Goal: Entertainment & Leisure: Consume media (video, audio)

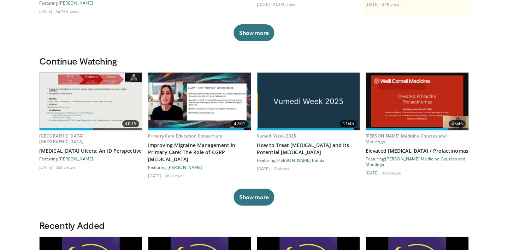
scroll to position [165, 0]
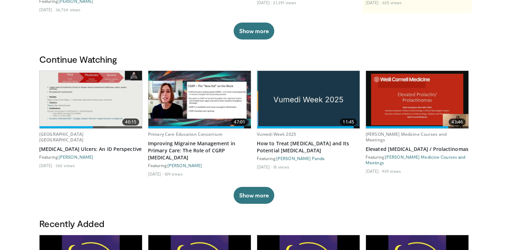
click at [108, 101] on img at bounding box center [91, 100] width 102 height 58
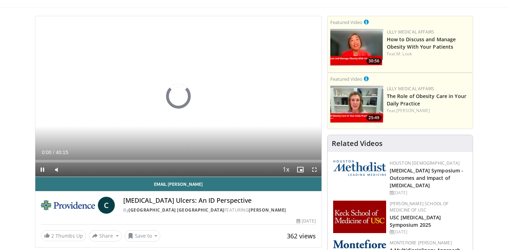
scroll to position [45, 0]
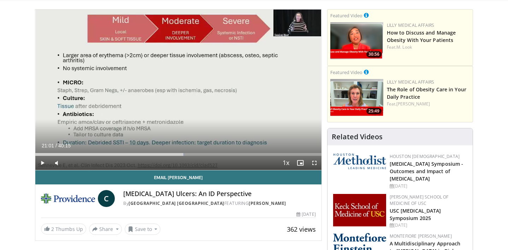
click at [90, 157] on div "Current Time 21:01 / Duration 40:15 Play Skip Backward Skip Forward Mute Loaded…" at bounding box center [178, 163] width 286 height 14
click at [91, 156] on div "Current Time 21:01 / Duration 40:15 Play Skip Backward Skip Forward Mute Loaded…" at bounding box center [178, 163] width 286 height 14
click at [43, 162] on span "Video Player" at bounding box center [42, 163] width 14 height 14
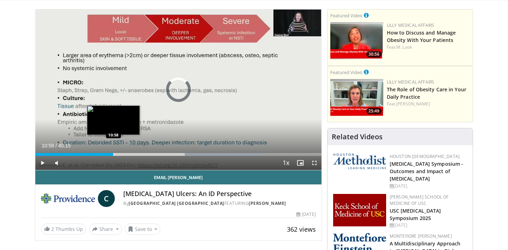
click at [113, 154] on div "Progress Bar" at bounding box center [113, 154] width 1 height 3
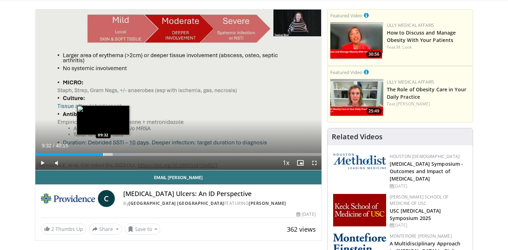
click at [103, 154] on div "Progress Bar" at bounding box center [103, 154] width 1 height 3
click at [110, 155] on div "Progress Bar" at bounding box center [110, 154] width 1 height 3
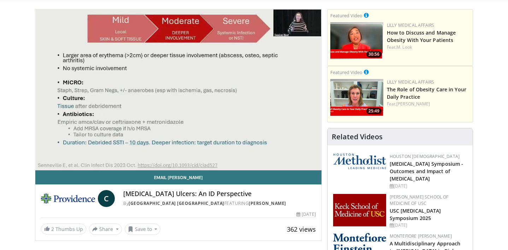
click at [113, 155] on div "10 seconds Tap to unmute" at bounding box center [178, 90] width 286 height 161
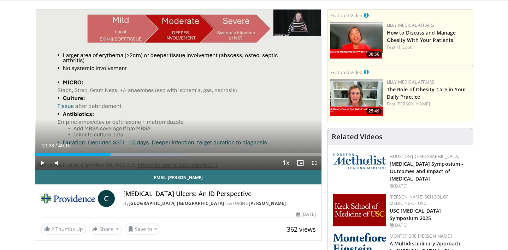
click at [119, 146] on div "Current Time 10:33 / Duration 40:15" at bounding box center [178, 146] width 286 height 6
click at [42, 164] on span "Video Player" at bounding box center [42, 163] width 14 height 14
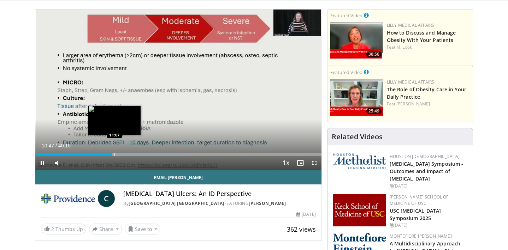
click at [114, 154] on div "Progress Bar" at bounding box center [114, 154] width 1 height 3
click at [117, 154] on div "Progress Bar" at bounding box center [117, 154] width 1 height 3
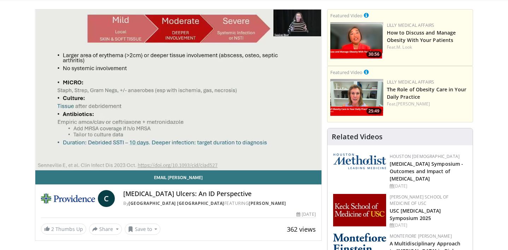
click at [120, 167] on div "Progress Bar" at bounding box center [120, 168] width 1 height 3
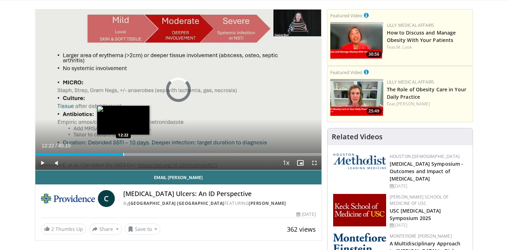
click at [123, 155] on div "Progress Bar" at bounding box center [123, 154] width 1 height 3
click at [130, 155] on div "Progress Bar" at bounding box center [130, 154] width 1 height 3
click at [134, 155] on div "Progress Bar" at bounding box center [134, 154] width 1 height 3
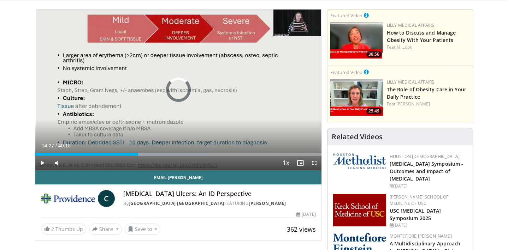
click at [138, 154] on div "Progress Bar" at bounding box center [138, 154] width 1 height 3
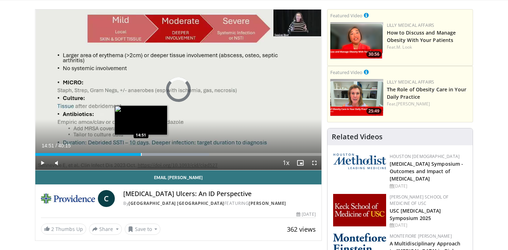
click at [141, 154] on div "Progress Bar" at bounding box center [141, 154] width 1 height 3
click at [146, 154] on div "Progress Bar" at bounding box center [146, 154] width 1 height 3
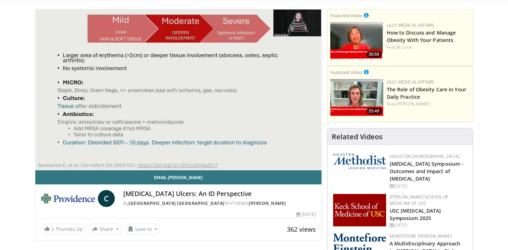
click at [150, 154] on video-js "**********" at bounding box center [178, 90] width 286 height 161
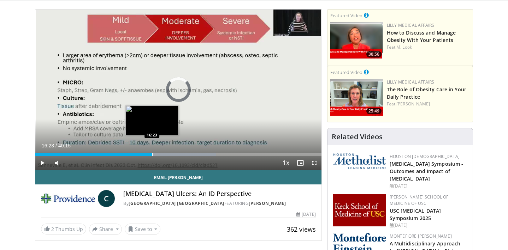
click at [152, 155] on div "Progress Bar" at bounding box center [152, 154] width 1 height 3
click at [156, 154] on div "Progress Bar" at bounding box center [156, 154] width 1 height 3
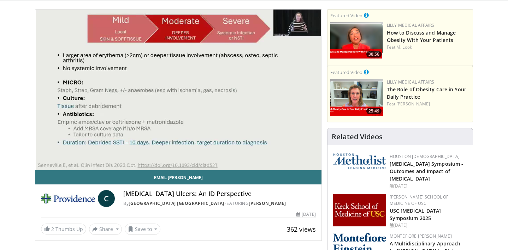
click at [161, 143] on video-js "**********" at bounding box center [178, 90] width 286 height 161
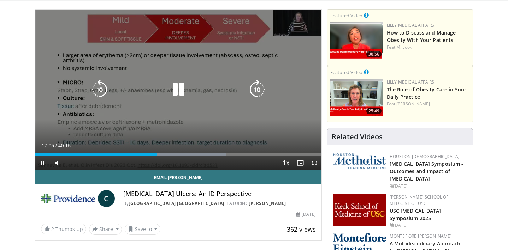
click at [176, 90] on icon "Video Player" at bounding box center [179, 90] width 20 height 20
click at [185, 85] on icon "Video Player" at bounding box center [179, 90] width 20 height 20
click at [180, 88] on icon "Video Player" at bounding box center [179, 90] width 20 height 20
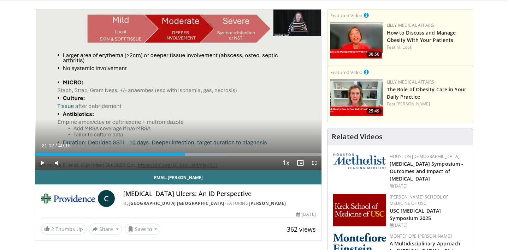
click at [42, 165] on span "Video Player" at bounding box center [42, 163] width 14 height 14
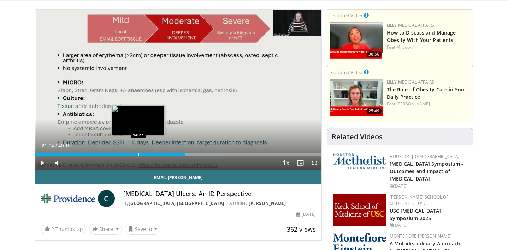
click at [138, 155] on div "Progress Bar" at bounding box center [138, 154] width 1 height 3
click at [142, 155] on div "Progress Bar" at bounding box center [142, 154] width 1 height 3
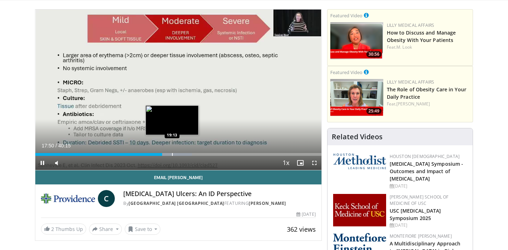
click at [172, 155] on div "Progress Bar" at bounding box center [172, 154] width 1 height 3
click at [178, 156] on div "Progress Bar" at bounding box center [178, 154] width 1 height 3
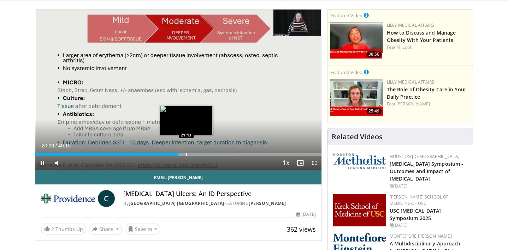
click at [186, 156] on div "Progress Bar" at bounding box center [186, 154] width 1 height 3
click at [195, 155] on div "Progress Bar" at bounding box center [195, 154] width 1 height 3
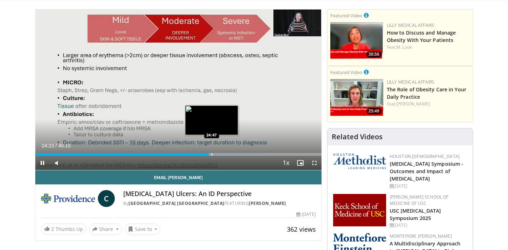
click at [212, 154] on div "Progress Bar" at bounding box center [212, 154] width 1 height 3
click at [214, 153] on div "Progress Bar" at bounding box center [214, 154] width 1 height 3
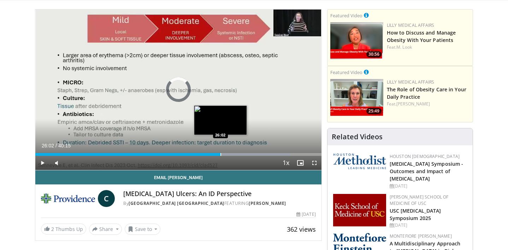
click at [220, 154] on div "Progress Bar" at bounding box center [220, 154] width 1 height 3
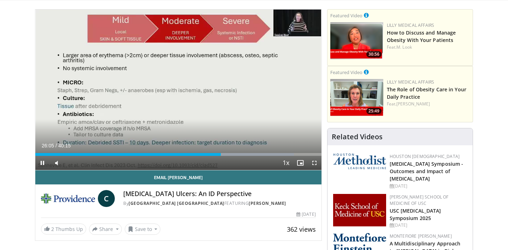
click at [219, 156] on div "Current Time 26:05 / Duration 40:15 Pause Skip Backward Skip Forward Mute 0% Lo…" at bounding box center [178, 163] width 286 height 14
click at [218, 157] on div "Current Time 26:08 / Duration 40:15 Pause Skip Backward Skip Forward Mute 0% Lo…" at bounding box center [178, 163] width 286 height 14
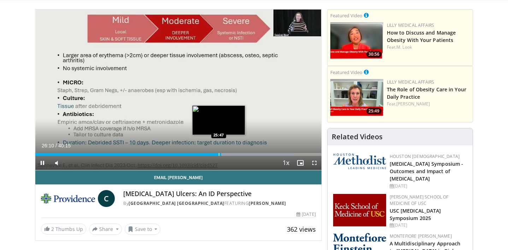
click at [219, 155] on div "Progress Bar" at bounding box center [219, 154] width 1 height 3
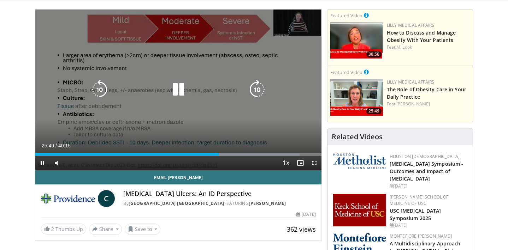
click at [219, 128] on div "10 seconds Tap to unmute" at bounding box center [178, 90] width 286 height 161
click at [222, 130] on div "10 seconds Tap to unmute" at bounding box center [178, 90] width 286 height 161
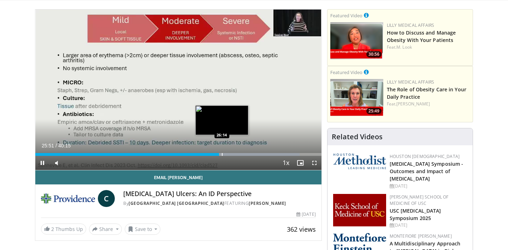
click at [222, 155] on div "Progress Bar" at bounding box center [222, 154] width 1 height 3
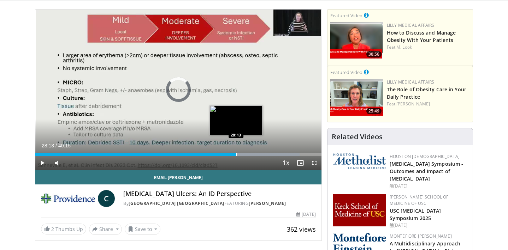
click at [236, 155] on div "Progress Bar" at bounding box center [236, 154] width 1 height 3
click at [239, 155] on div "Progress Bar" at bounding box center [239, 154] width 1 height 3
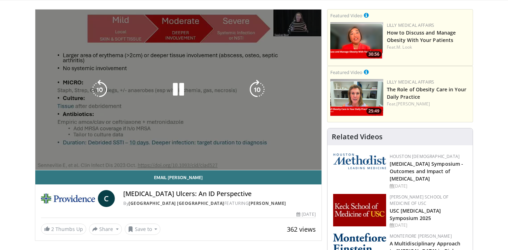
click at [242, 155] on video-js "**********" at bounding box center [178, 90] width 286 height 161
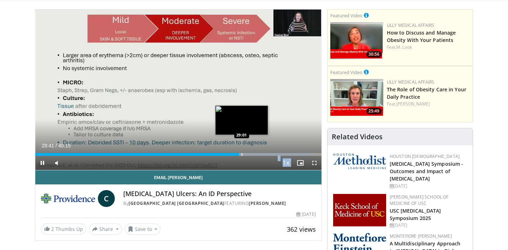
click at [242, 155] on div "Progress Bar" at bounding box center [242, 154] width 1 height 3
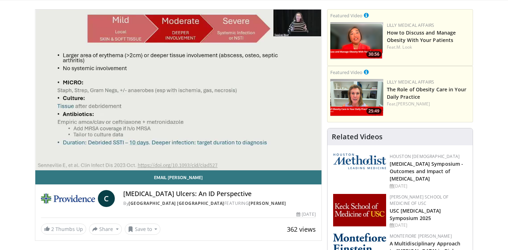
click at [246, 155] on video-js "**********" at bounding box center [178, 90] width 286 height 161
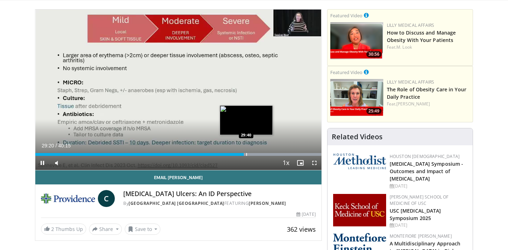
click at [246, 155] on div "Progress Bar" at bounding box center [246, 154] width 1 height 3
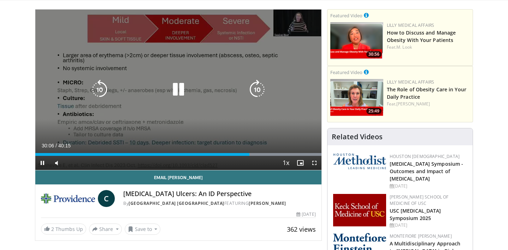
click at [252, 128] on div "10 seconds Tap to unmute" at bounding box center [178, 90] width 286 height 161
click at [184, 85] on icon "Video Player" at bounding box center [179, 90] width 20 height 20
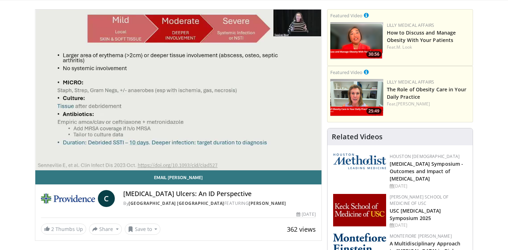
click at [237, 129] on div "10 seconds Tap to unmute" at bounding box center [178, 90] width 286 height 161
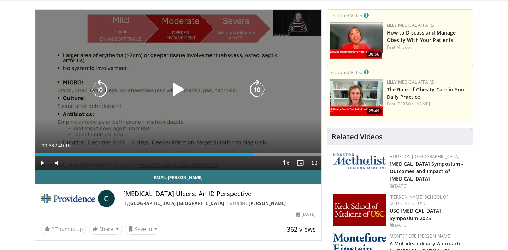
click at [182, 88] on icon "Video Player" at bounding box center [179, 90] width 20 height 20
click at [69, 118] on div "10 seconds Tap to unmute" at bounding box center [178, 90] width 286 height 161
click at [171, 87] on icon "Video Player" at bounding box center [179, 90] width 20 height 20
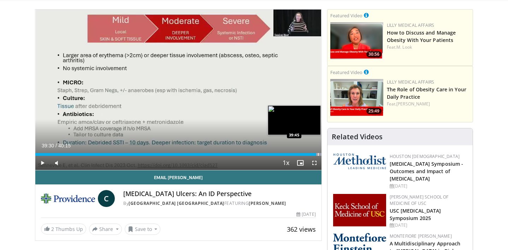
click at [318, 155] on div "Progress Bar" at bounding box center [280, 154] width 82 height 3
click at [320, 156] on div "10 seconds Tap to unmute" at bounding box center [178, 90] width 286 height 161
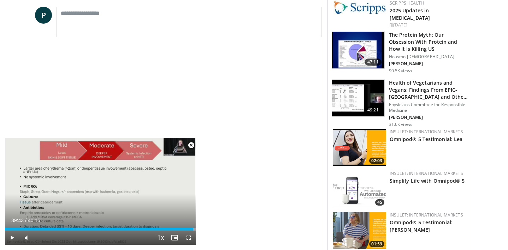
scroll to position [318, 0]
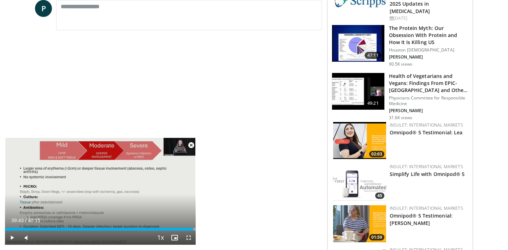
click at [193, 146] on span "Video Player" at bounding box center [191, 145] width 14 height 14
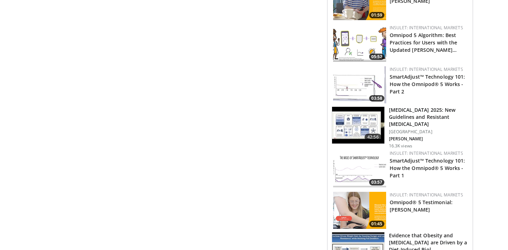
scroll to position [542, 0]
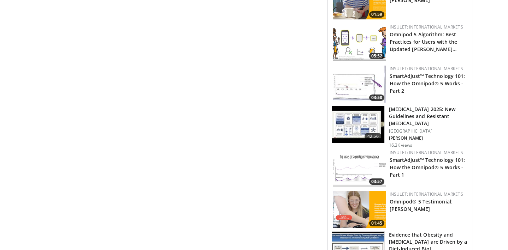
click at [403, 111] on h3 "Hypertension 2025: New Guidelines and Resistant Hypertension" at bounding box center [428, 116] width 79 height 21
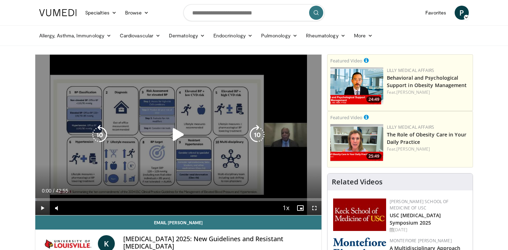
click at [175, 136] on icon "Video Player" at bounding box center [179, 135] width 20 height 20
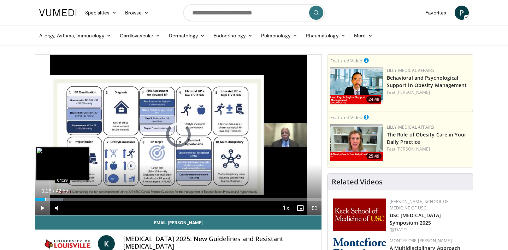
click at [45, 199] on div "Progress Bar" at bounding box center [45, 200] width 1 height 3
click at [54, 200] on div "Progress Bar" at bounding box center [54, 200] width 1 height 3
click at [61, 200] on div "Progress Bar" at bounding box center [61, 200] width 1 height 3
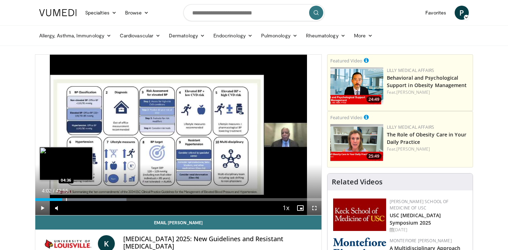
click at [66, 201] on div "Progress Bar" at bounding box center [66, 200] width 1 height 3
click at [72, 199] on div "Progress Bar" at bounding box center [72, 200] width 1 height 3
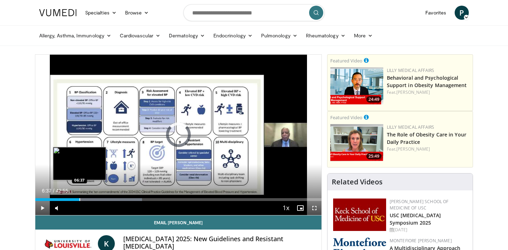
click at [79, 200] on div "Progress Bar" at bounding box center [79, 200] width 1 height 3
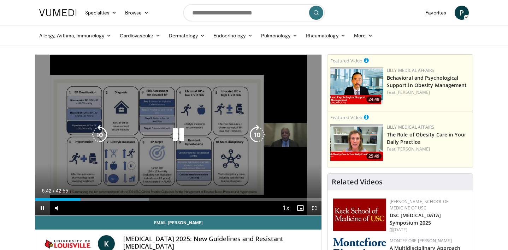
click at [110, 111] on div "10 seconds Tap to unmute" at bounding box center [178, 135] width 286 height 161
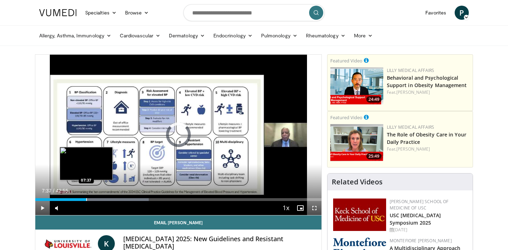
click at [86, 200] on div "Progress Bar" at bounding box center [86, 200] width 1 height 3
click at [91, 201] on div "Progress Bar" at bounding box center [90, 200] width 1 height 3
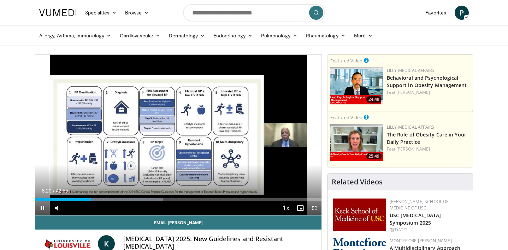
click at [94, 202] on video-js "**********" at bounding box center [178, 135] width 286 height 161
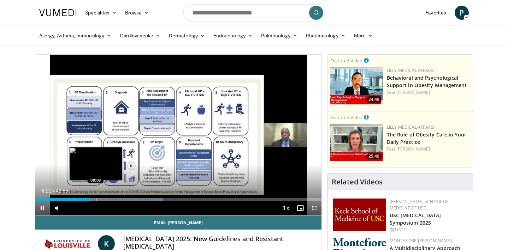
click at [96, 201] on div "Progress Bar" at bounding box center [96, 200] width 1 height 3
click at [100, 201] on div "Progress Bar" at bounding box center [100, 200] width 1 height 3
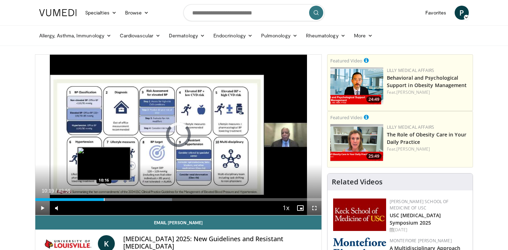
click at [104, 200] on div "Progress Bar" at bounding box center [104, 200] width 1 height 3
click at [110, 200] on div "Progress Bar" at bounding box center [137, 200] width 80 height 3
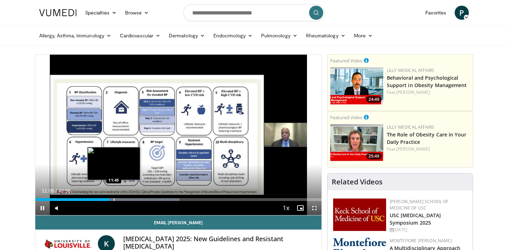
click at [114, 200] on div "Progress Bar" at bounding box center [114, 200] width 1 height 3
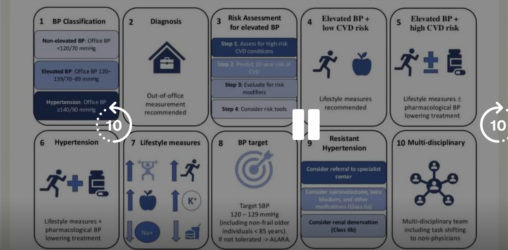
scroll to position [20, 0]
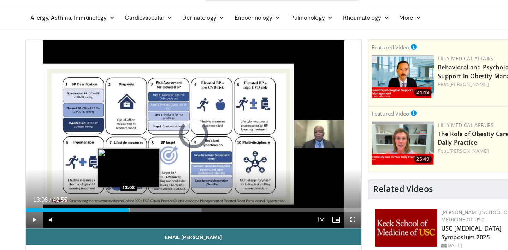
click at [112, 179] on div "Progress Bar" at bounding box center [145, 179] width 79 height 3
click at [113, 179] on div "Progress Bar" at bounding box center [150, 179] width 78 height 3
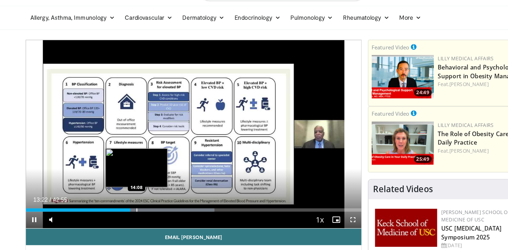
click at [120, 179] on div "Progress Bar" at bounding box center [158, 179] width 77 height 3
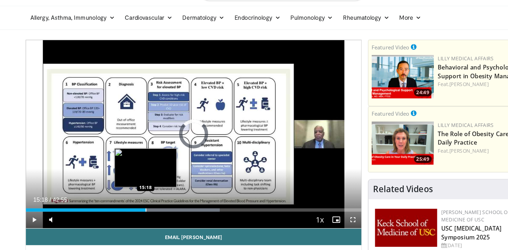
click at [127, 178] on div "Progress Bar" at bounding box center [161, 179] width 80 height 3
click at [131, 178] on div "Progress Bar" at bounding box center [167, 179] width 80 height 3
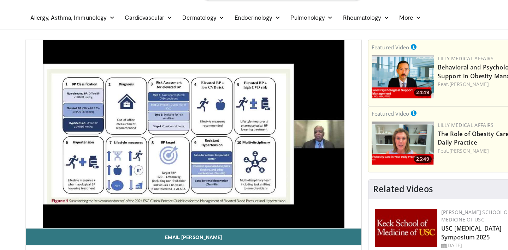
click at [141, 178] on div "10 seconds Tap to unmute" at bounding box center [178, 114] width 286 height 161
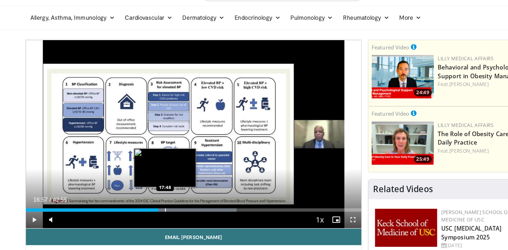
click at [144, 179] on div "Progress Bar" at bounding box center [174, 179] width 81 height 3
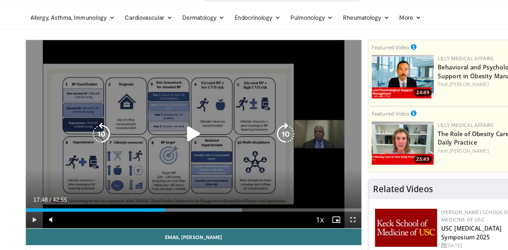
click at [152, 162] on div "10 seconds Tap to unmute" at bounding box center [178, 114] width 286 height 161
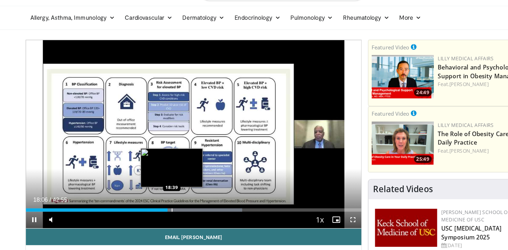
click at [150, 179] on div "Progress Bar" at bounding box center [178, 179] width 81 height 3
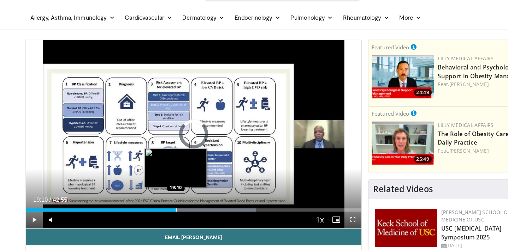
click at [152, 180] on div "Progress Bar" at bounding box center [190, 179] width 81 height 3
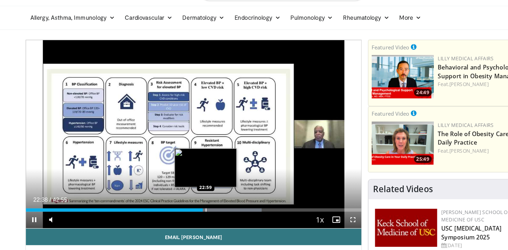
click at [181, 179] on div "Progress Bar" at bounding box center [196, 179] width 80 height 3
click at [180, 179] on video-js "**********" at bounding box center [178, 114] width 286 height 161
click at [185, 179] on div "Progress Bar" at bounding box center [224, 179] width 79 height 3
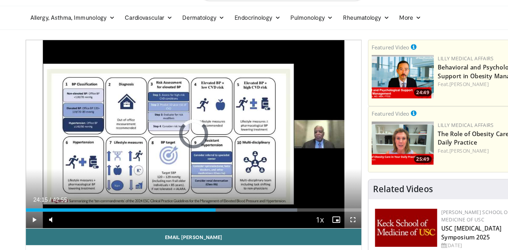
click at [186, 179] on div "Progress Bar" at bounding box center [226, 179] width 81 height 3
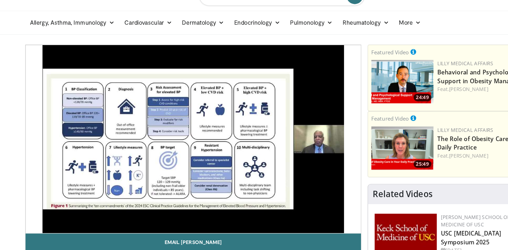
scroll to position [16, 0]
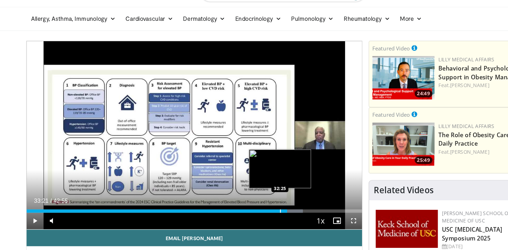
click at [249, 182] on div "Progress Bar" at bounding box center [230, 183] width 81 height 3
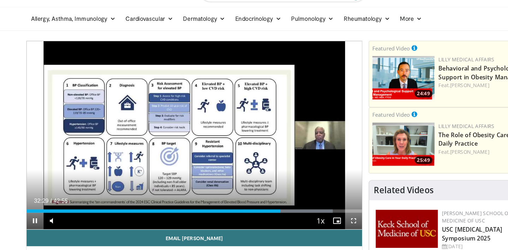
click at [250, 185] on div "Current Time 32:29 / Duration 42:55 Pause Skip Backward Skip Forward Mute Loade…" at bounding box center [178, 192] width 286 height 14
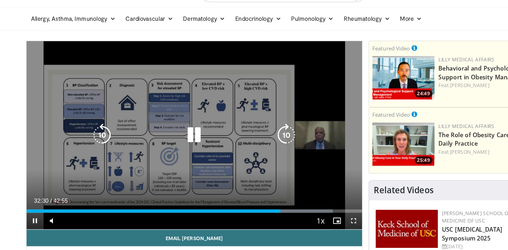
click at [249, 167] on div "10 seconds Tap to unmute" at bounding box center [178, 119] width 286 height 161
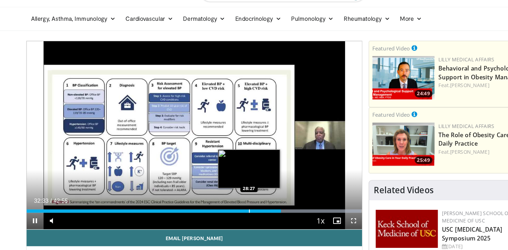
click at [245, 178] on div "Loaded : 99.80% 32:33 28:27" at bounding box center [178, 181] width 286 height 7
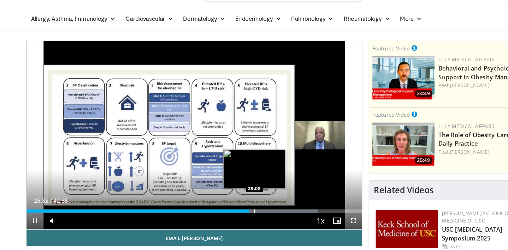
click at [224, 182] on div "Progress Bar" at bounding box center [254, 183] width 60 height 3
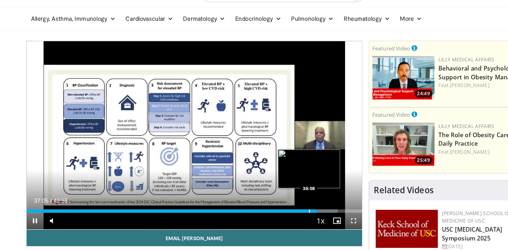
click at [273, 178] on video-js "**********" at bounding box center [178, 119] width 286 height 161
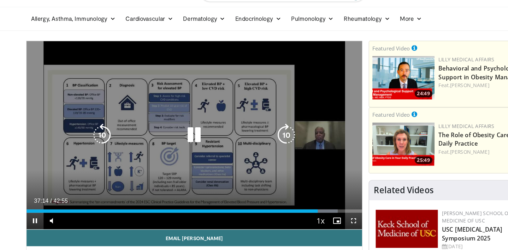
click at [272, 141] on div "10 seconds Tap to unmute" at bounding box center [178, 119] width 286 height 161
click at [169, 118] on icon "Video Player" at bounding box center [179, 119] width 20 height 20
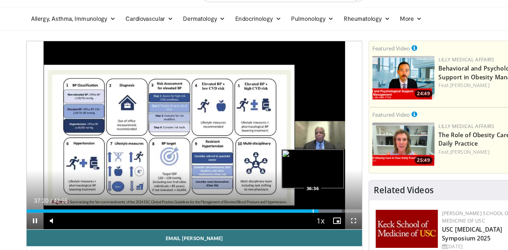
click at [276, 182] on div "Progress Bar" at bounding box center [267, 183] width 76 height 3
click at [277, 182] on div "Progress Bar" at bounding box center [282, 183] width 77 height 3
click at [281, 182] on div "Progress Bar" at bounding box center [282, 183] width 77 height 3
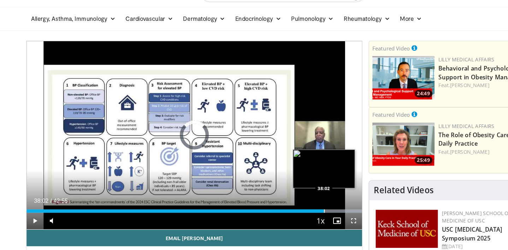
click at [284, 182] on div "Progress Bar" at bounding box center [282, 183] width 77 height 3
click at [288, 182] on div "Progress Bar" at bounding box center [282, 183] width 77 height 3
click at [291, 182] on div "Progress Bar" at bounding box center [282, 183] width 77 height 3
click at [295, 182] on div "Progress Bar" at bounding box center [282, 183] width 77 height 3
click at [300, 182] on div "Progress Bar" at bounding box center [282, 183] width 77 height 3
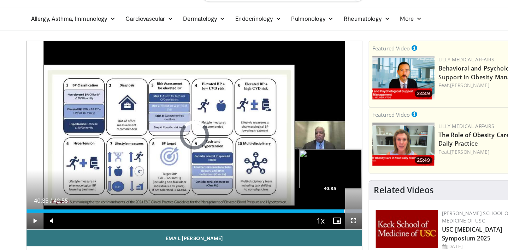
click at [304, 182] on div "Progress Bar" at bounding box center [282, 183] width 77 height 3
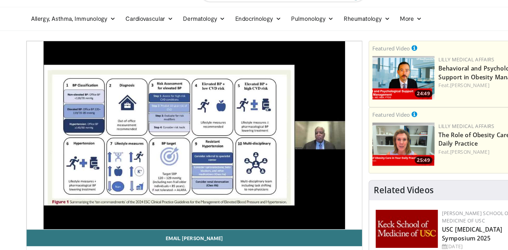
click at [307, 179] on video-js "**********" at bounding box center [178, 119] width 286 height 161
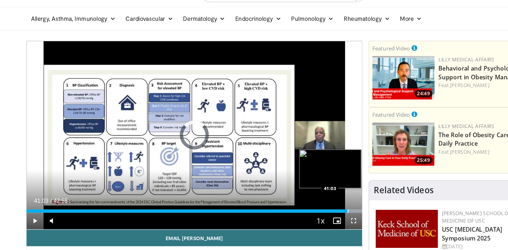
click at [307, 182] on div "Progress Bar" at bounding box center [282, 183] width 77 height 3
click at [301, 182] on div "Progress Bar" at bounding box center [282, 183] width 77 height 3
click at [303, 182] on div "Progress Bar" at bounding box center [282, 183] width 77 height 3
click at [308, 182] on div "Progress Bar" at bounding box center [282, 183] width 77 height 3
click at [302, 182] on div "Progress Bar" at bounding box center [282, 183] width 77 height 3
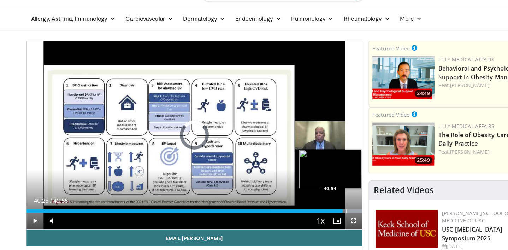
click at [306, 182] on div "Progress Bar" at bounding box center [282, 183] width 77 height 3
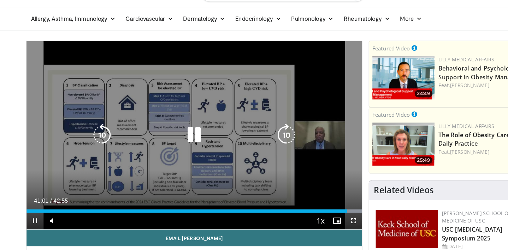
click at [182, 120] on div "Video Player" at bounding box center [179, 119] width 172 height 14
click at [172, 116] on icon "Video Player" at bounding box center [179, 119] width 20 height 20
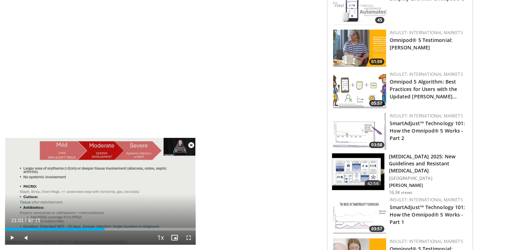
scroll to position [485, 0]
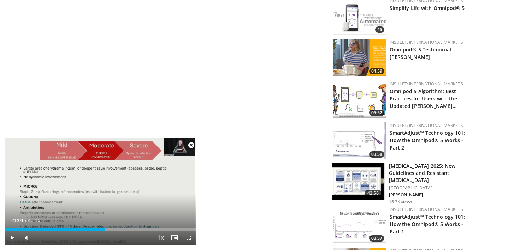
click at [192, 146] on span "Video Player" at bounding box center [191, 145] width 14 height 14
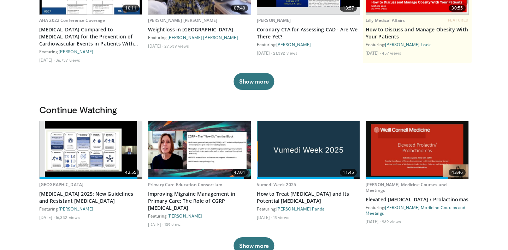
scroll to position [119, 0]
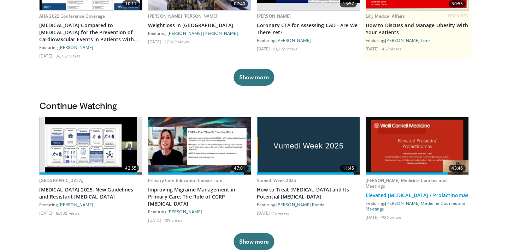
click at [413, 195] on link "Elevated [MEDICAL_DATA] / Prolactinomas" at bounding box center [417, 195] width 103 height 7
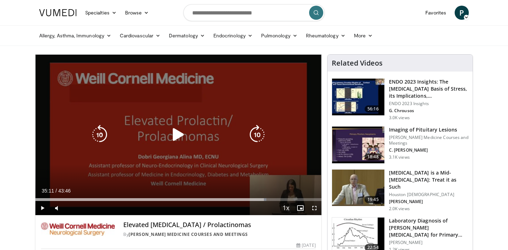
click at [174, 135] on icon "Video Player" at bounding box center [179, 135] width 20 height 20
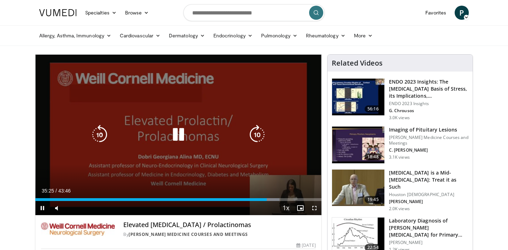
click at [202, 155] on div "10 seconds Tap to unmute" at bounding box center [178, 135] width 286 height 161
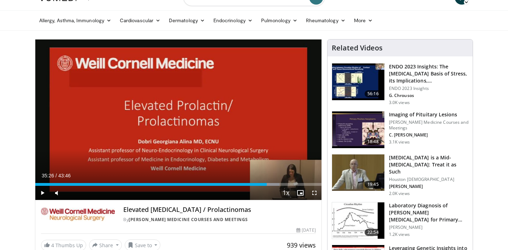
scroll to position [15, 0]
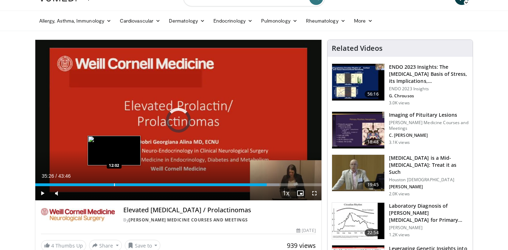
click at [114, 185] on div "Progress Bar" at bounding box center [114, 185] width 1 height 3
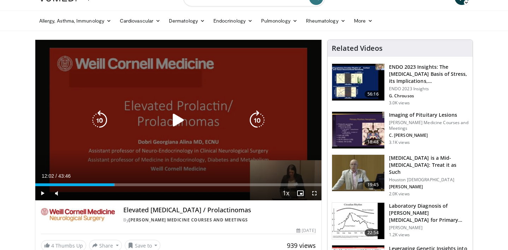
click at [172, 119] on icon "Video Player" at bounding box center [179, 121] width 20 height 20
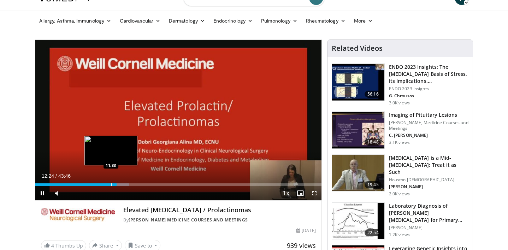
click at [111, 186] on div "Progress Bar" at bounding box center [111, 185] width 1 height 3
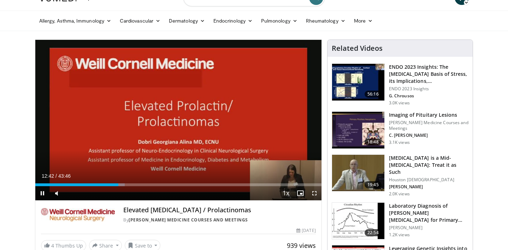
click at [123, 187] on div "Current Time 12:42 / Duration 43:46 Pause Skip Backward Skip Forward Mute Loade…" at bounding box center [178, 194] width 286 height 14
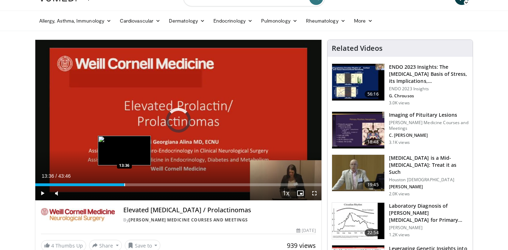
click at [124, 184] on div "Progress Bar" at bounding box center [124, 185] width 1 height 3
click at [130, 185] on div "Progress Bar" at bounding box center [130, 185] width 1 height 3
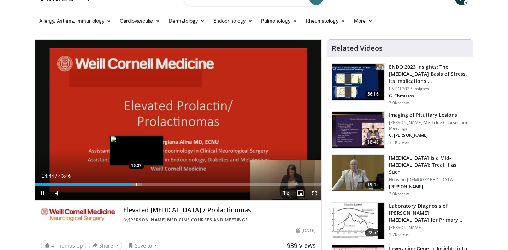
click at [136, 185] on div "Progress Bar" at bounding box center [136, 185] width 1 height 3
click at [139, 185] on div "Progress Bar" at bounding box center [139, 185] width 1 height 3
click at [141, 184] on div "Progress Bar" at bounding box center [141, 185] width 1 height 3
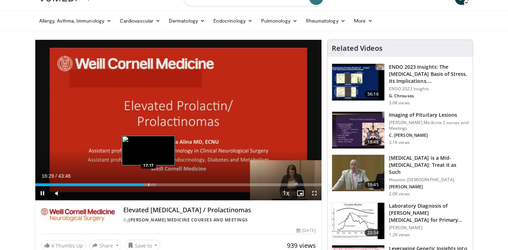
click at [148, 186] on div "Progress Bar" at bounding box center [148, 185] width 1 height 3
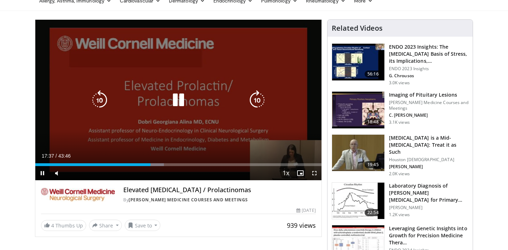
scroll to position [38, 0]
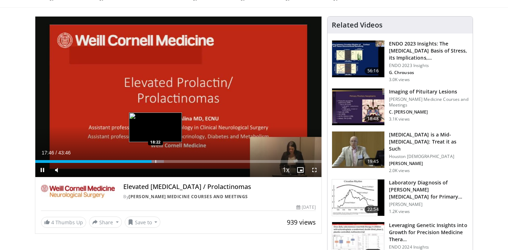
click at [155, 161] on div "Progress Bar" at bounding box center [155, 161] width 1 height 3
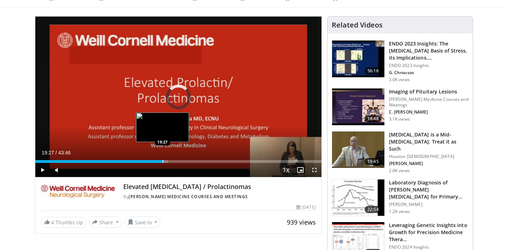
click at [162, 161] on div "Progress Bar" at bounding box center [162, 161] width 1 height 3
click at [166, 161] on div "Progress Bar" at bounding box center [166, 161] width 1 height 3
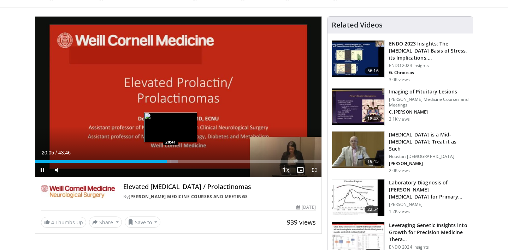
click at [171, 161] on div "Progress Bar" at bounding box center [171, 161] width 1 height 3
click at [176, 162] on div "Progress Bar" at bounding box center [176, 161] width 1 height 3
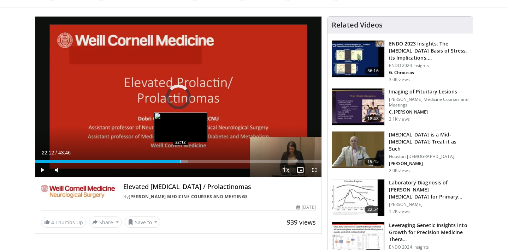
click at [181, 163] on div "Progress Bar" at bounding box center [181, 161] width 1 height 3
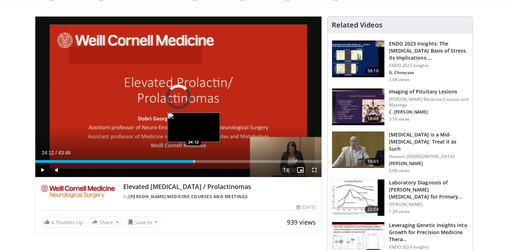
click at [194, 161] on div "Progress Bar" at bounding box center [194, 161] width 1 height 3
click at [198, 161] on video-js "**********" at bounding box center [178, 97] width 286 height 161
click at [199, 162] on div "Progress Bar" at bounding box center [199, 161] width 1 height 3
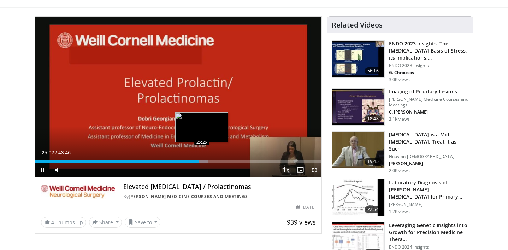
click at [202, 162] on div "Progress Bar" at bounding box center [202, 161] width 1 height 3
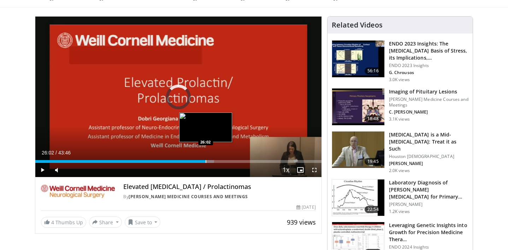
click at [206, 163] on div "Progress Bar" at bounding box center [206, 161] width 1 height 3
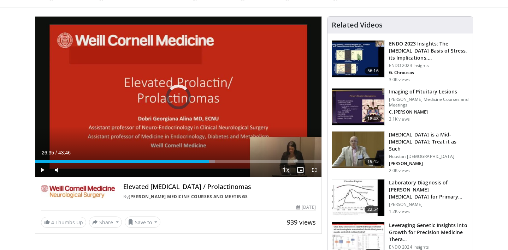
click at [209, 164] on div "Current Time 26:35 / Duration 43:46 Play Skip Backward Skip Forward Mute Loaded…" at bounding box center [178, 170] width 286 height 14
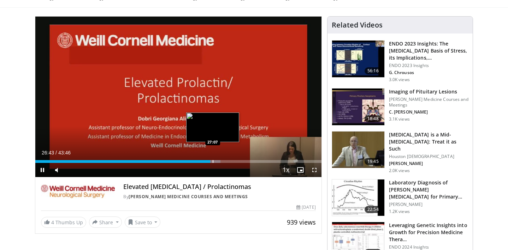
click at [213, 163] on div "Progress Bar" at bounding box center [213, 161] width 1 height 3
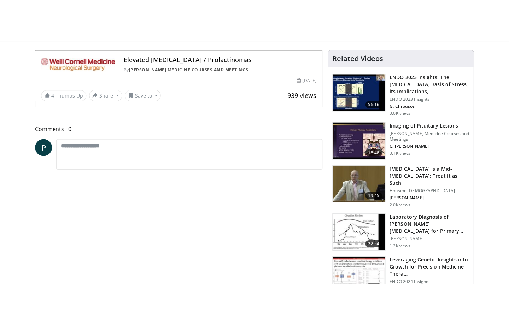
scroll to position [0, 0]
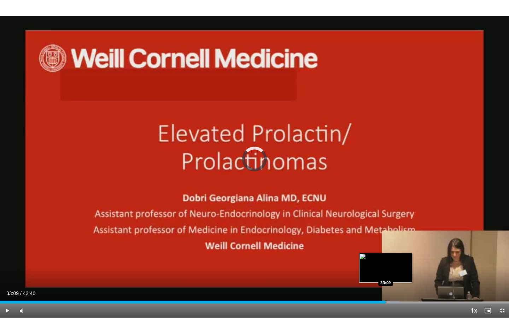
click at [385, 250] on div "Loaded : 78.44% 33:09 33:09" at bounding box center [254, 300] width 509 height 7
click at [391, 250] on div "Progress Bar" at bounding box center [391, 302] width 1 height 3
click at [396, 250] on video-js "**********" at bounding box center [254, 159] width 509 height 318
